Goal: Transaction & Acquisition: Purchase product/service

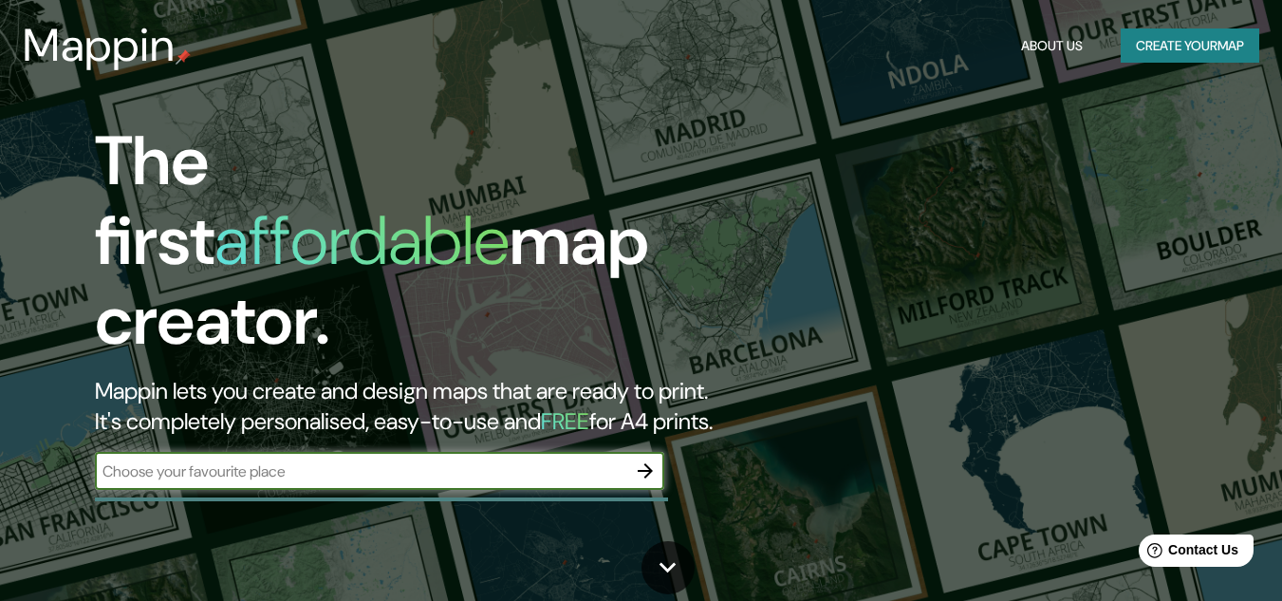
drag, startPoint x: 439, startPoint y: 446, endPoint x: 350, endPoint y: 449, distance: 89.3
click at [350, 460] on input "text" at bounding box center [361, 471] width 532 height 22
type input "[GEOGRAPHIC_DATA]"
click at [650, 463] on icon "button" at bounding box center [645, 470] width 15 height 15
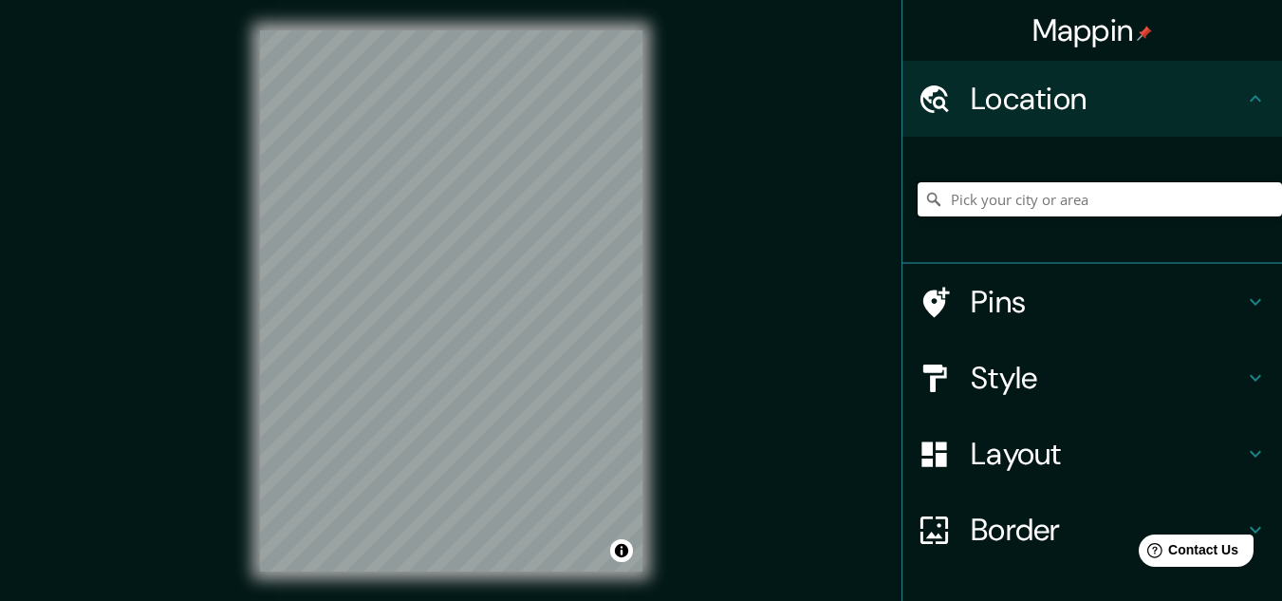
click at [1022, 196] on input "Pick your city or area" at bounding box center [1100, 199] width 364 height 34
type input "[GEOGRAPHIC_DATA]"
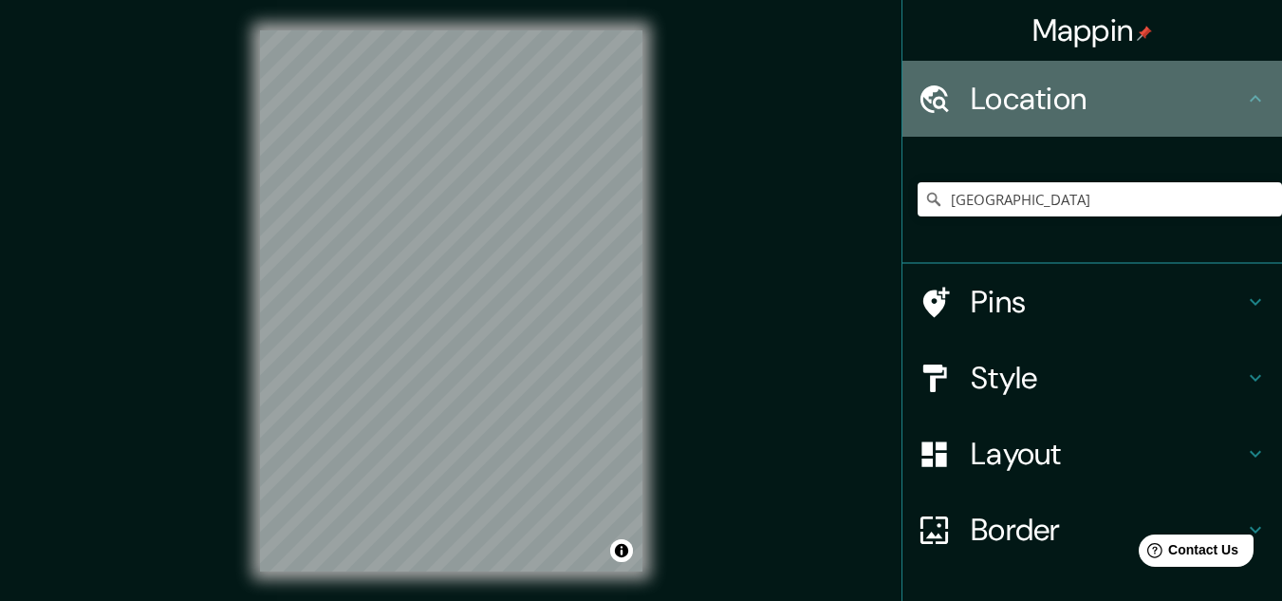
click at [1078, 102] on h4 "Location" at bounding box center [1107, 99] width 273 height 38
click at [1217, 90] on h4 "Location" at bounding box center [1107, 99] width 273 height 38
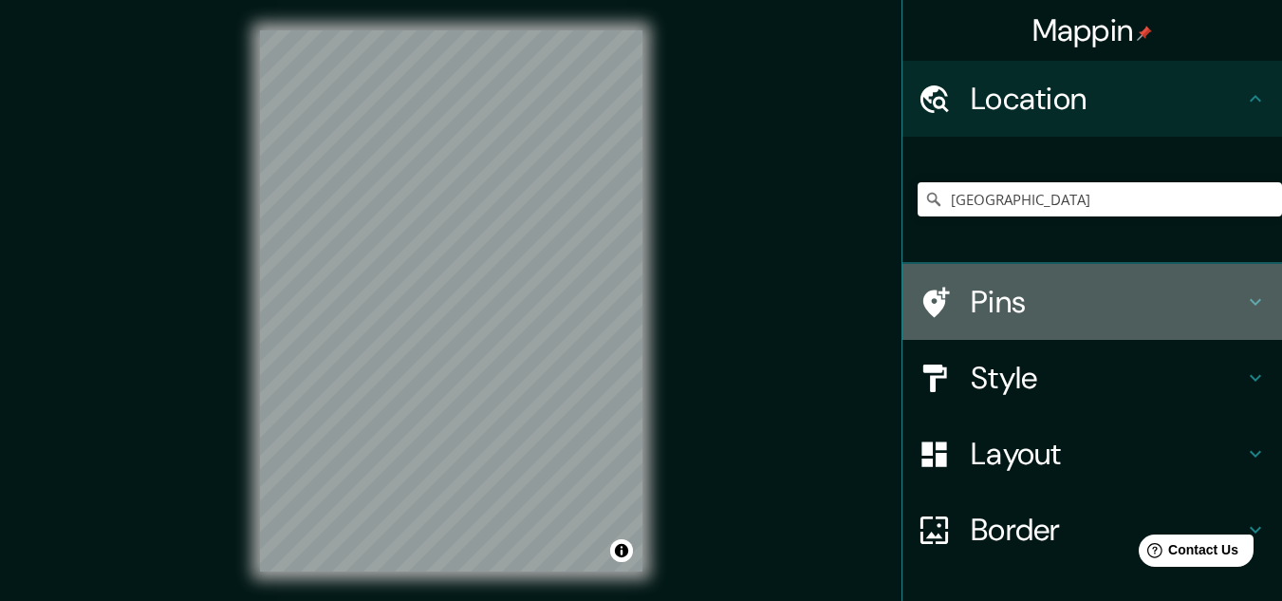
click at [1040, 289] on h4 "Pins" at bounding box center [1107, 302] width 273 height 38
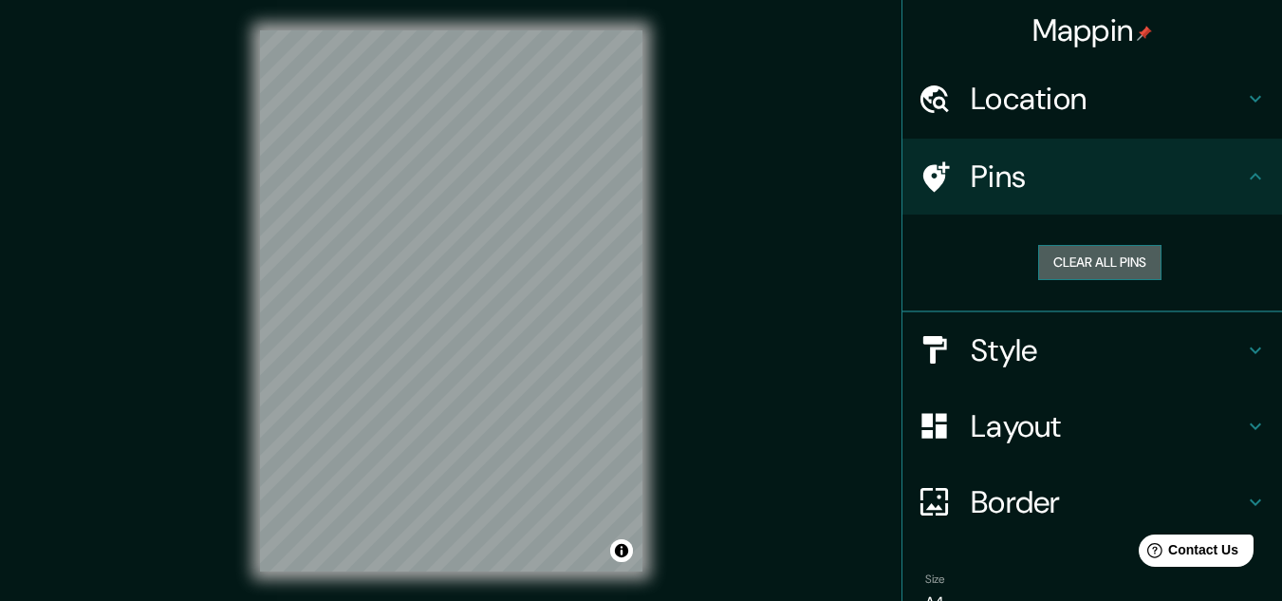
click at [1096, 258] on button "Clear all pins" at bounding box center [1099, 262] width 123 height 35
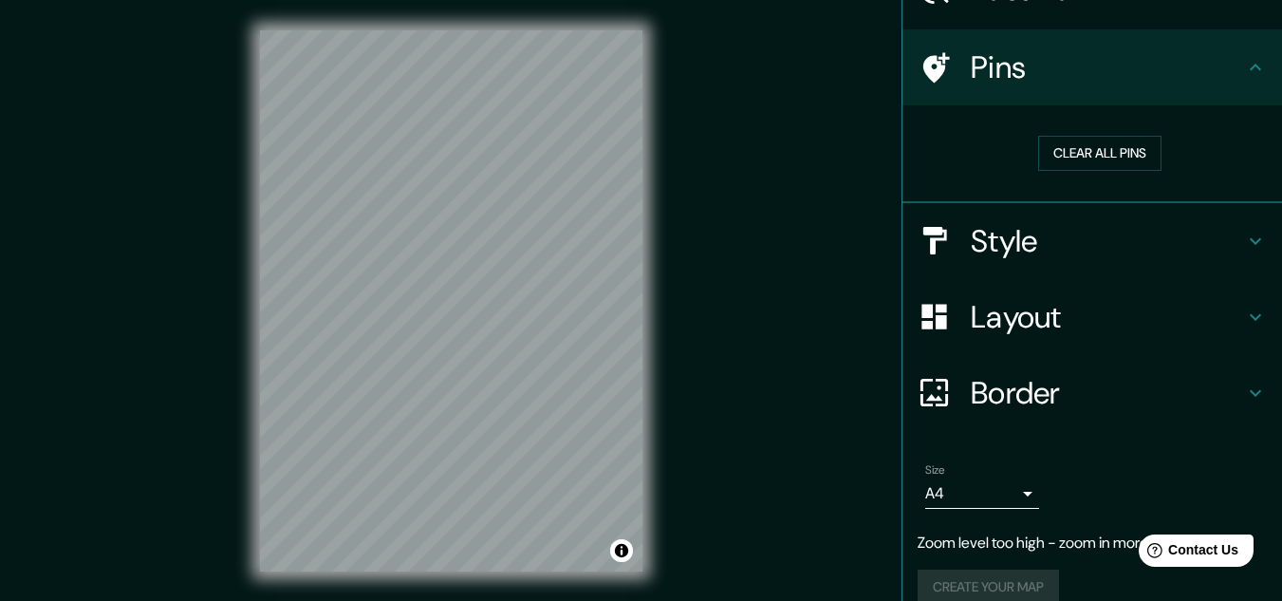
scroll to position [135, 0]
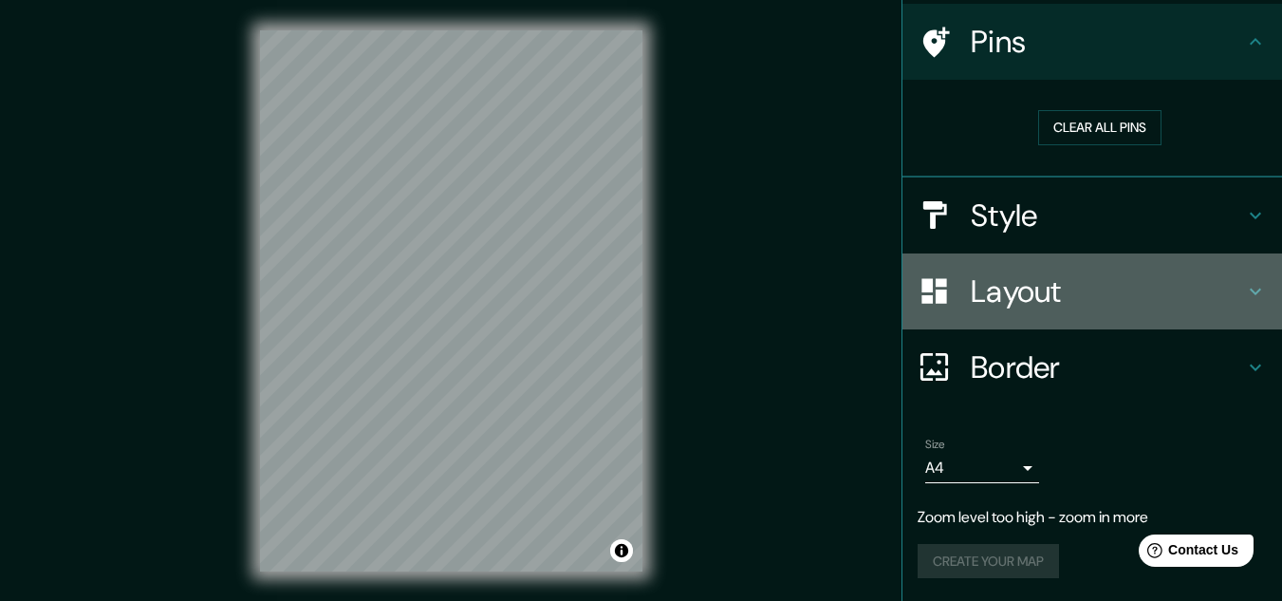
click at [1037, 301] on h4 "Layout" at bounding box center [1107, 291] width 273 height 38
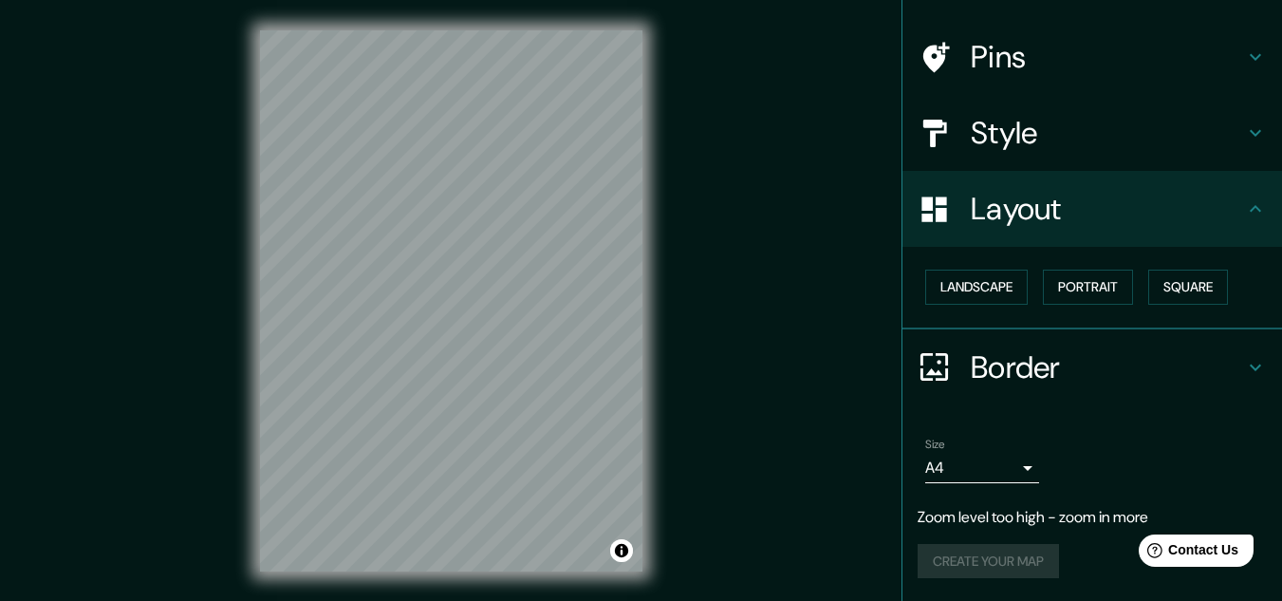
scroll to position [120, 0]
click at [1090, 294] on button "Portrait" at bounding box center [1088, 287] width 90 height 35
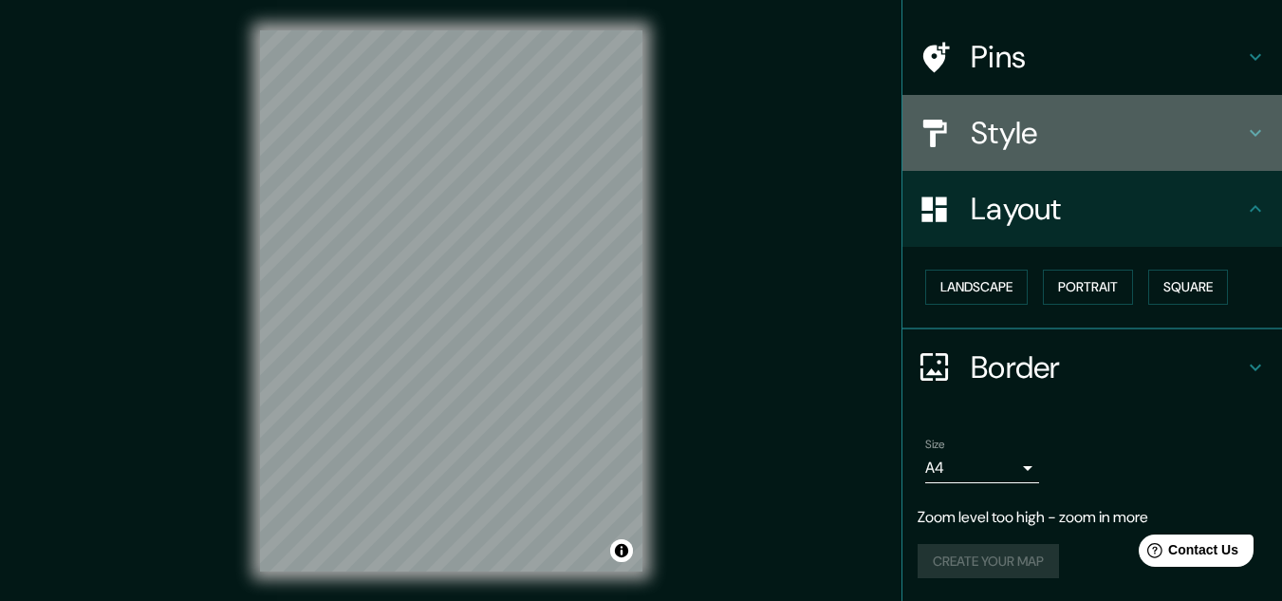
click at [1092, 123] on h4 "Style" at bounding box center [1107, 133] width 273 height 38
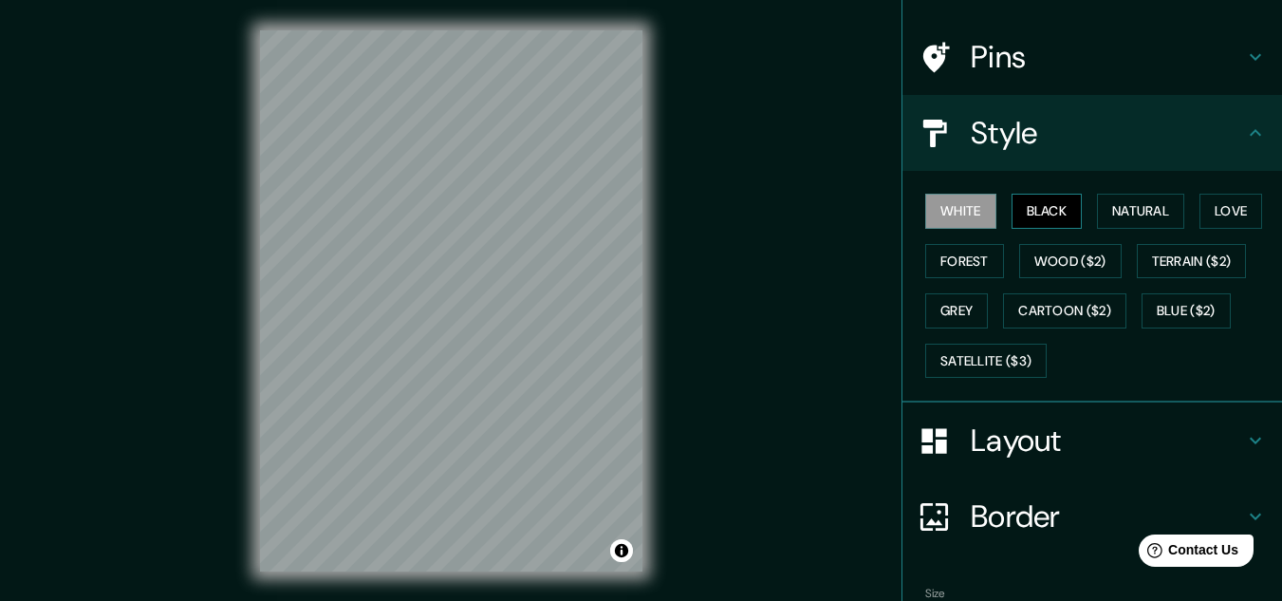
click at [1040, 219] on button "Black" at bounding box center [1047, 211] width 71 height 35
click at [1109, 223] on button "Natural" at bounding box center [1140, 211] width 87 height 35
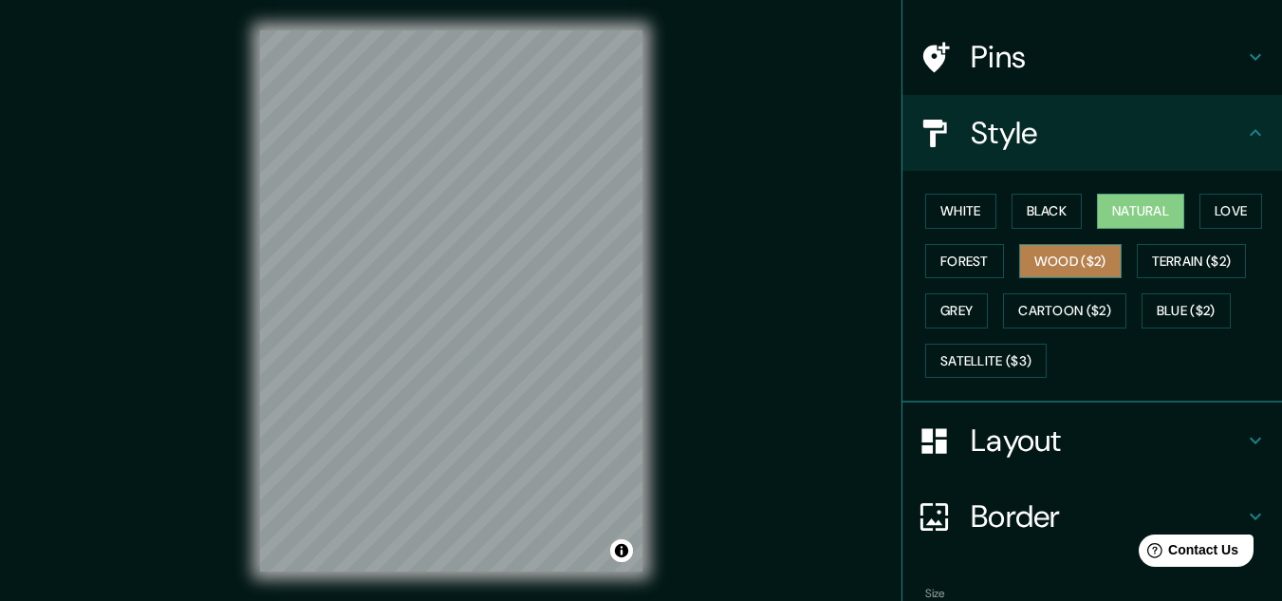
click at [1037, 271] on button "Wood ($2)" at bounding box center [1070, 261] width 103 height 35
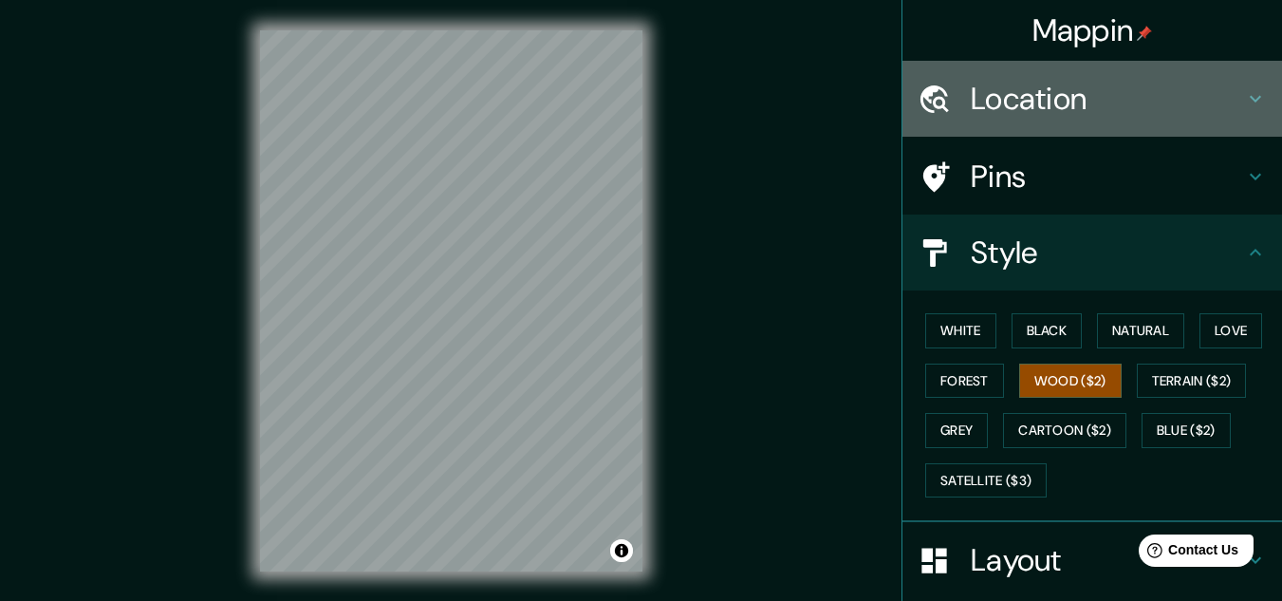
click at [1098, 103] on h4 "Location" at bounding box center [1107, 99] width 273 height 38
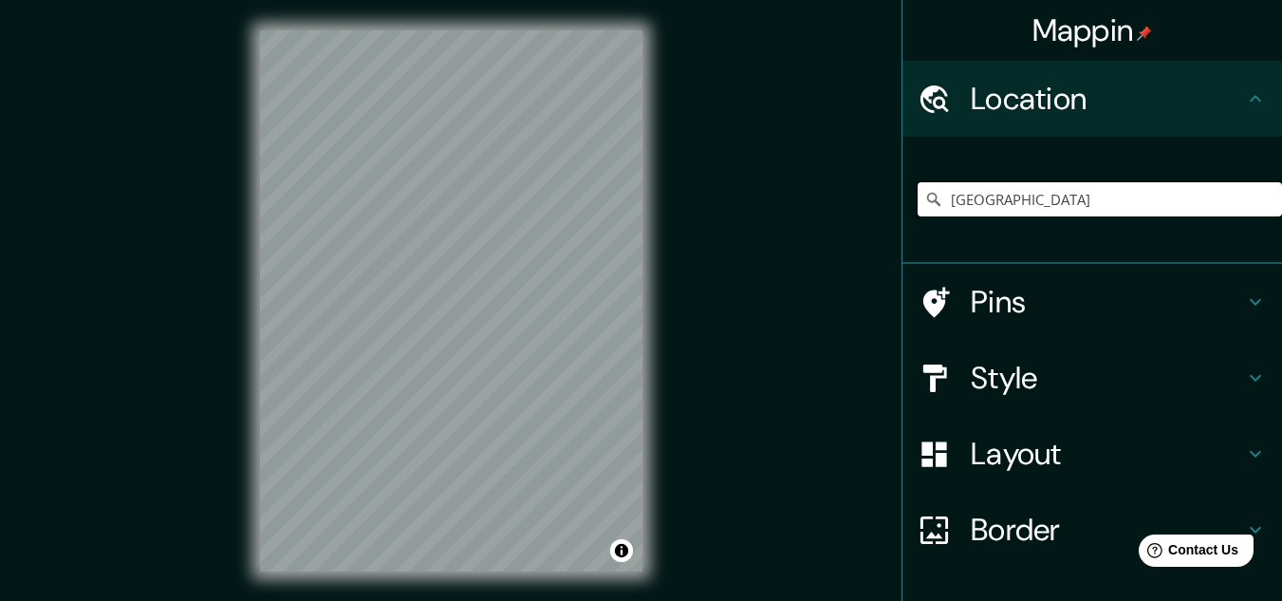
click at [1023, 198] on input "[GEOGRAPHIC_DATA]" at bounding box center [1100, 199] width 364 height 34
drag, startPoint x: 1017, startPoint y: 200, endPoint x: 921, endPoint y: 208, distance: 96.2
click at [921, 208] on div "[GEOGRAPHIC_DATA]" at bounding box center [1100, 199] width 364 height 34
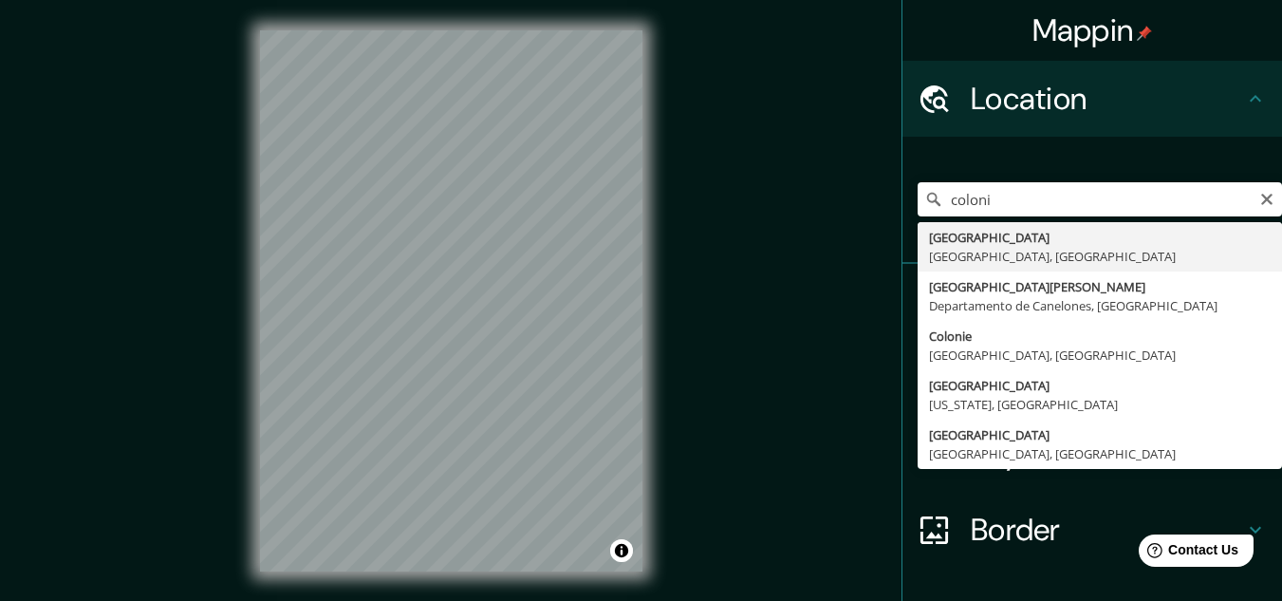
type input "[GEOGRAPHIC_DATA], [GEOGRAPHIC_DATA], [GEOGRAPHIC_DATA]"
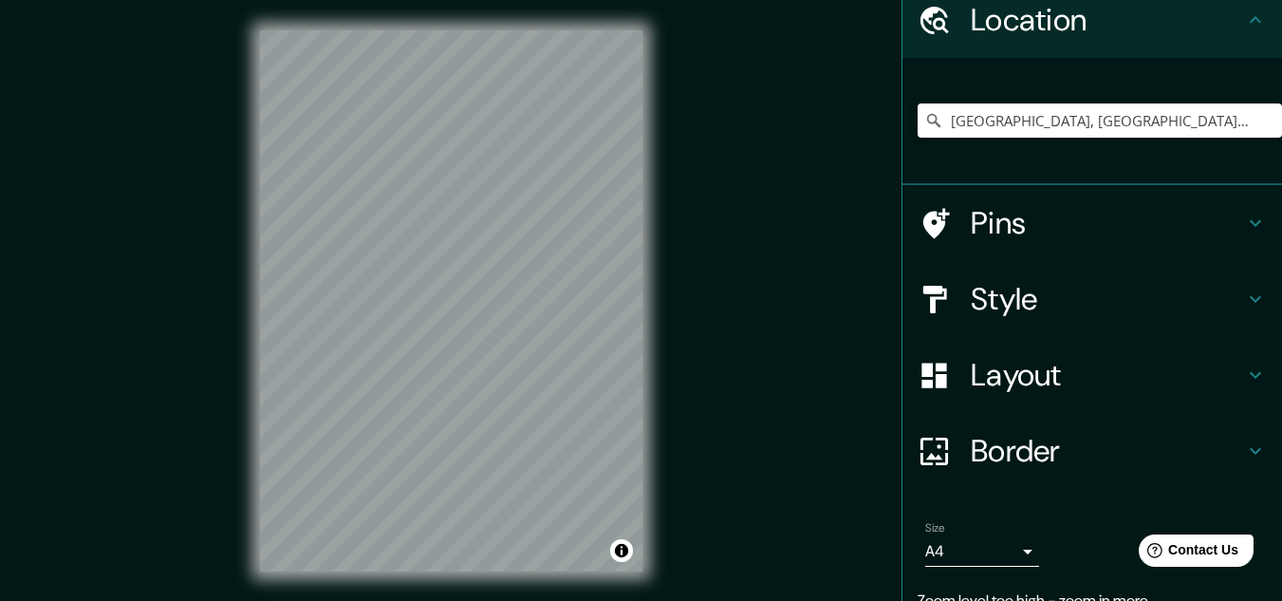
scroll to position [90, 0]
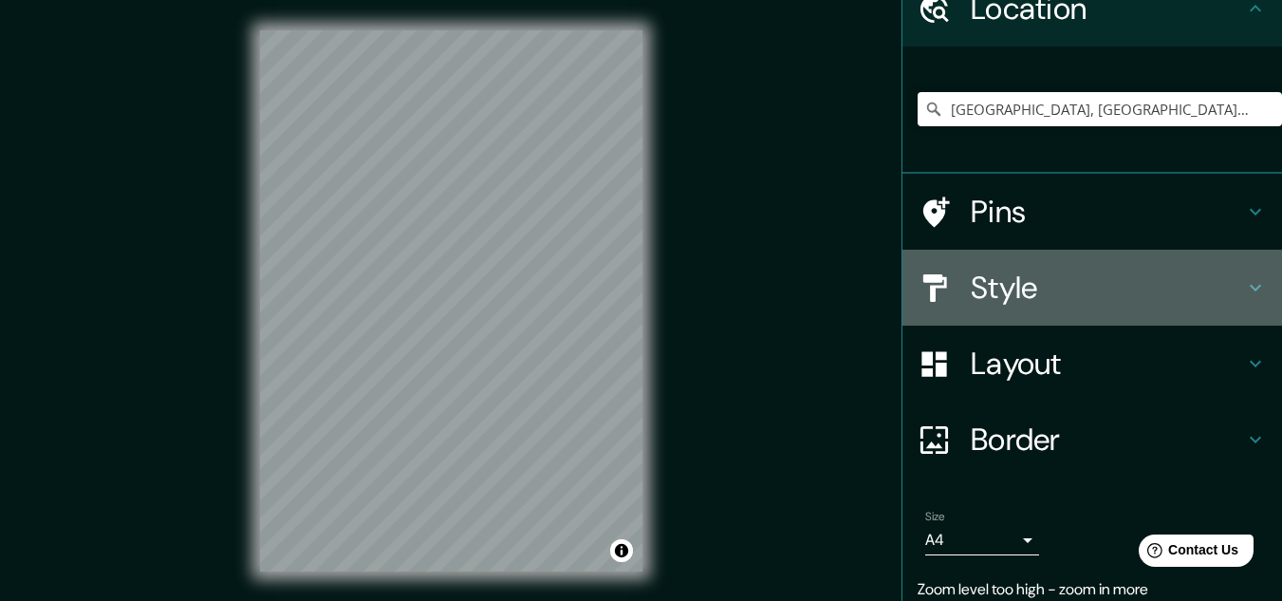
click at [1083, 292] on h4 "Style" at bounding box center [1107, 288] width 273 height 38
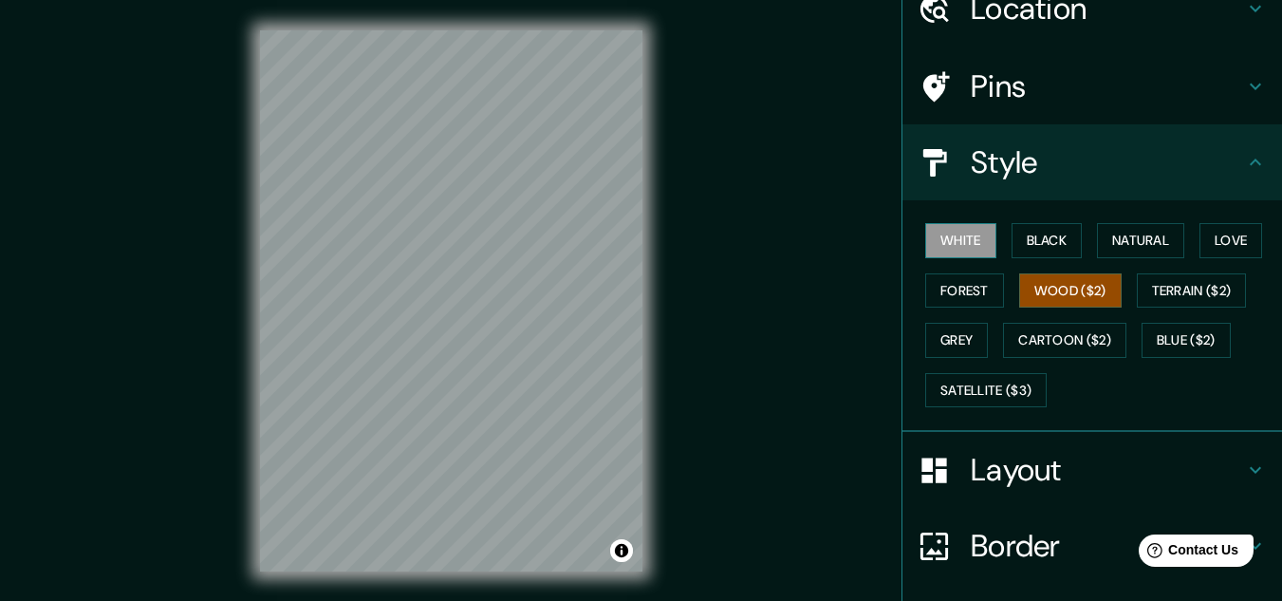
click at [962, 239] on button "White" at bounding box center [960, 240] width 71 height 35
click at [1033, 240] on button "Black" at bounding box center [1047, 240] width 71 height 35
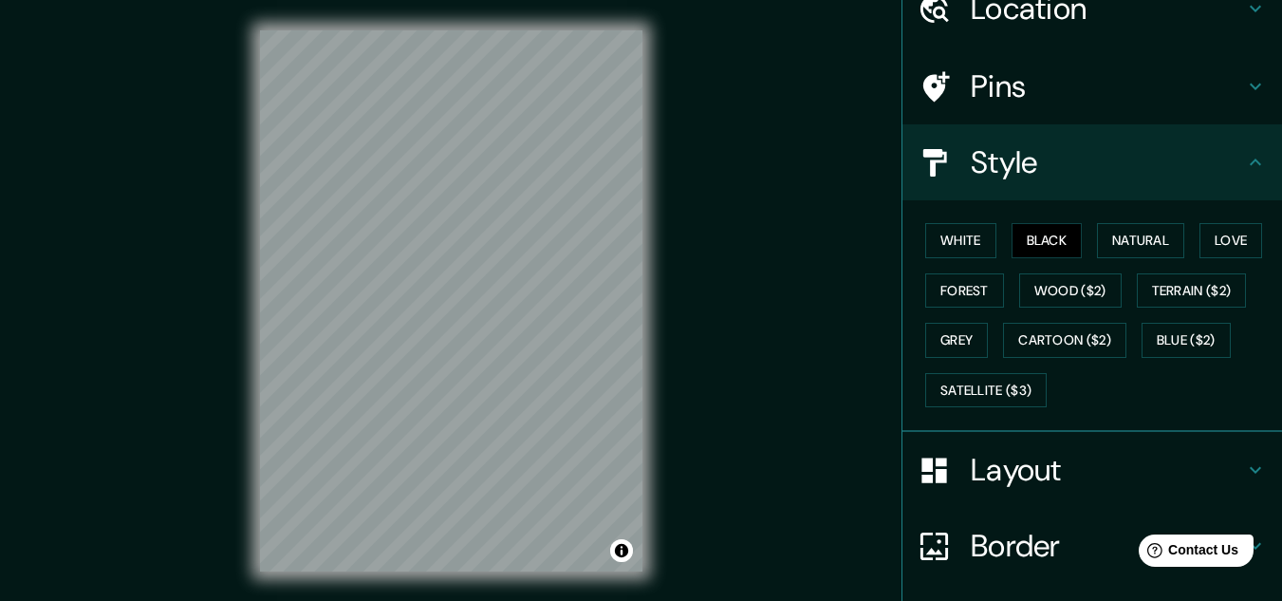
click at [1149, 217] on div "White Black Natural Love Forest Wood ($2) Terrain ($2) Grey Cartoon ($2) Blue (…" at bounding box center [1100, 314] width 364 height 199
click at [1121, 234] on button "Natural" at bounding box center [1140, 240] width 87 height 35
